Goal: Task Accomplishment & Management: Use online tool/utility

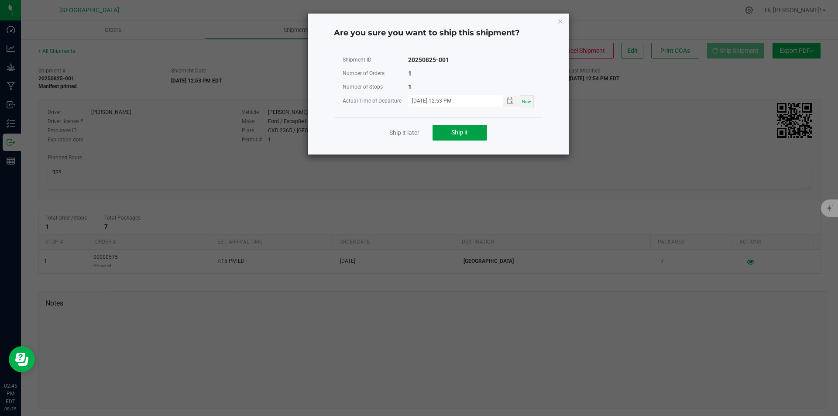
click at [456, 130] on span "Ship it" at bounding box center [459, 132] width 17 height 7
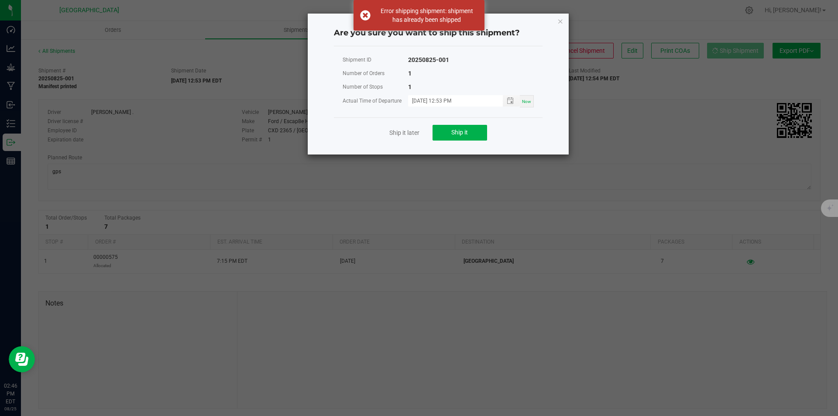
click at [556, 22] on div "Are you sure you want to ship this shipment? Shipment ID 20250825-001 Number of…" at bounding box center [438, 84] width 261 height 141
click at [560, 21] on icon "Close" at bounding box center [560, 21] width 6 height 10
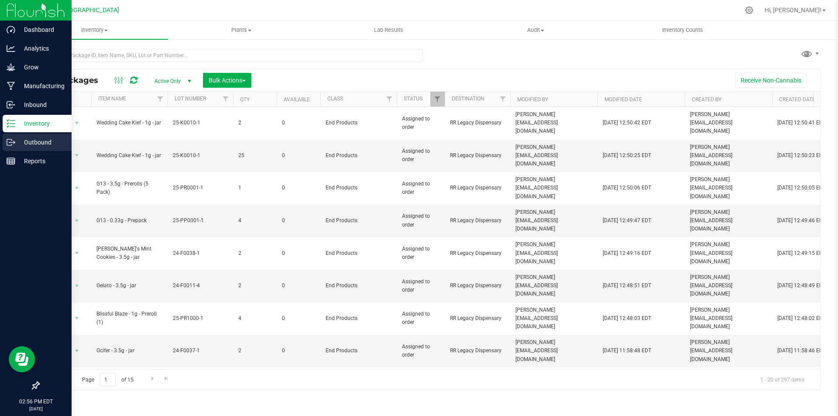
click at [30, 139] on p "Outbound" at bounding box center [41, 142] width 52 height 10
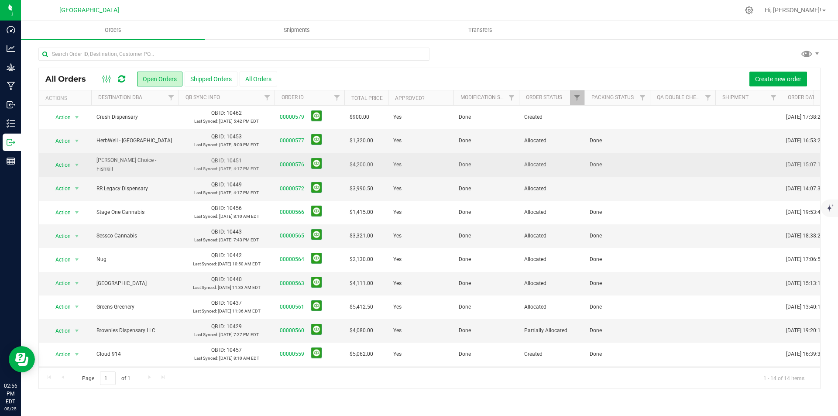
scroll to position [75, 0]
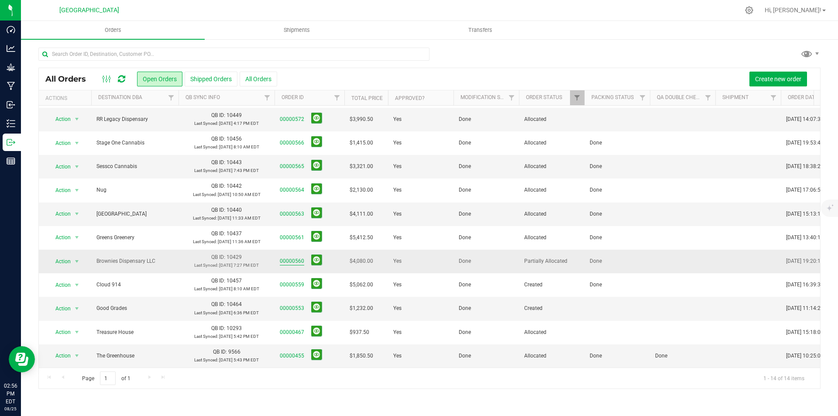
click at [300, 257] on link "00000560" at bounding box center [292, 261] width 24 height 8
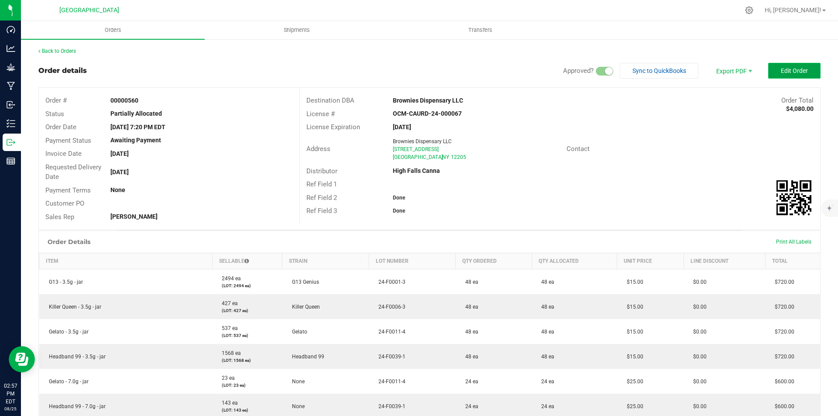
click at [795, 73] on span "Edit Order" at bounding box center [794, 70] width 27 height 7
